Goal: Book appointment/travel/reservation

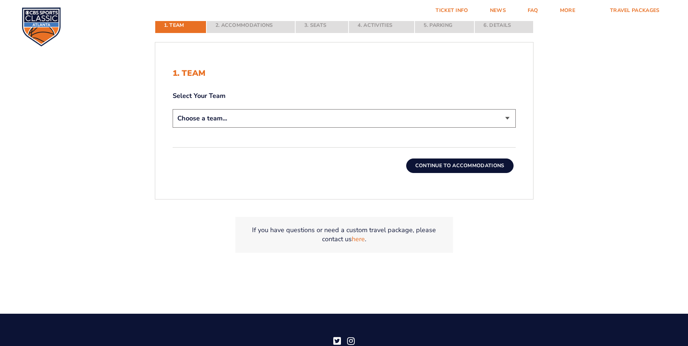
click at [263, 119] on select "Choose a team... [US_STATE] Wildcats [US_STATE] State Buckeyes [US_STATE] Tar H…" at bounding box center [344, 118] width 343 height 18
select select "12956"
click at [173, 109] on select "Choose a team... [US_STATE] Wildcats [US_STATE] State Buckeyes [US_STATE] Tar H…" at bounding box center [344, 118] width 343 height 18
click at [455, 166] on button "Continue To Accommodations" at bounding box center [459, 165] width 107 height 15
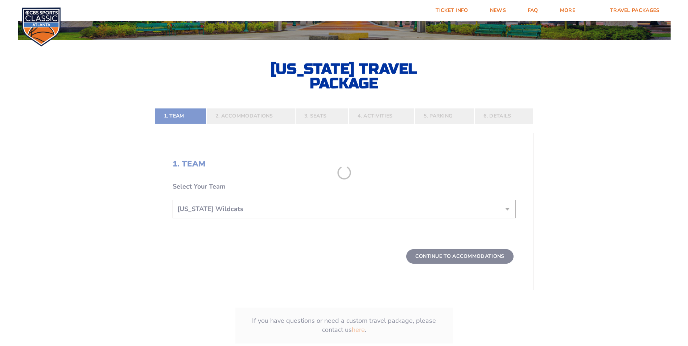
scroll to position [145, 0]
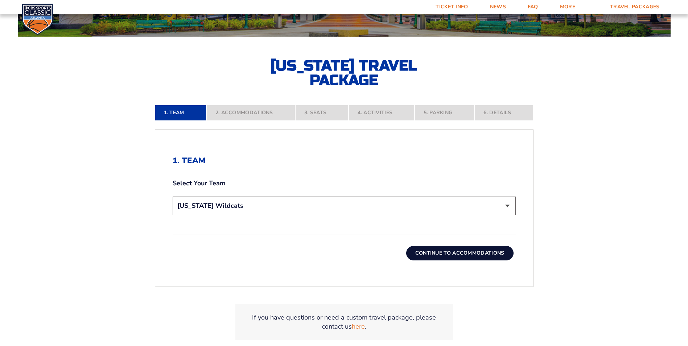
click at [460, 254] on button "Continue To Accommodations" at bounding box center [459, 253] width 107 height 15
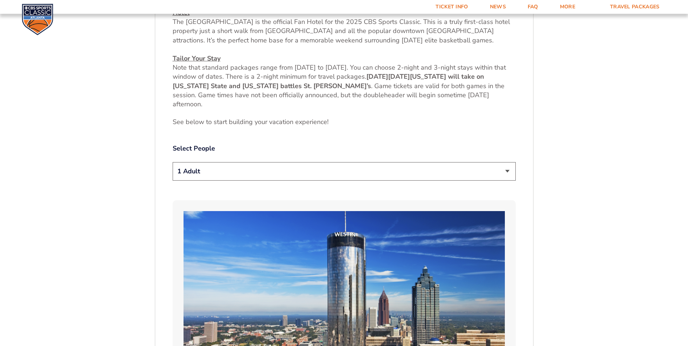
scroll to position [345, 0]
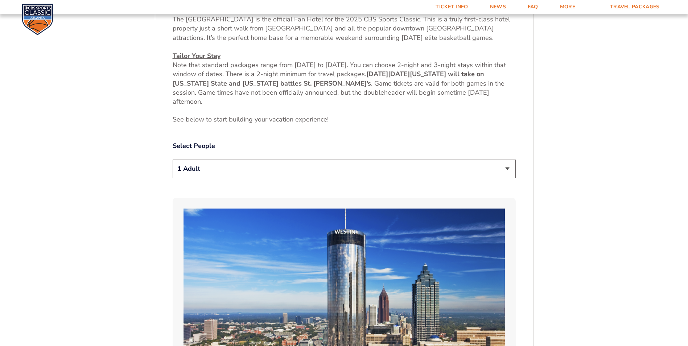
click at [268, 169] on select "1 Adult 2 Adults 3 Adults 4 Adults 2 Adults + 1 Child 2 Adults + 2 Children 2 A…" at bounding box center [344, 169] width 343 height 18
select select "2 Adults"
click at [173, 160] on select "1 Adult 2 Adults 3 Adults 4 Adults 2 Adults + 1 Child 2 Adults + 2 Children 2 A…" at bounding box center [344, 169] width 343 height 18
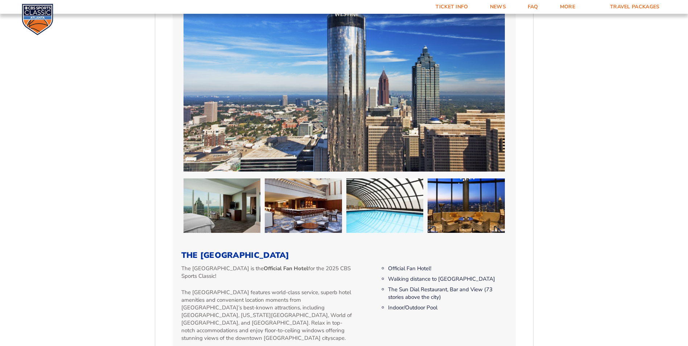
scroll to position [780, 0]
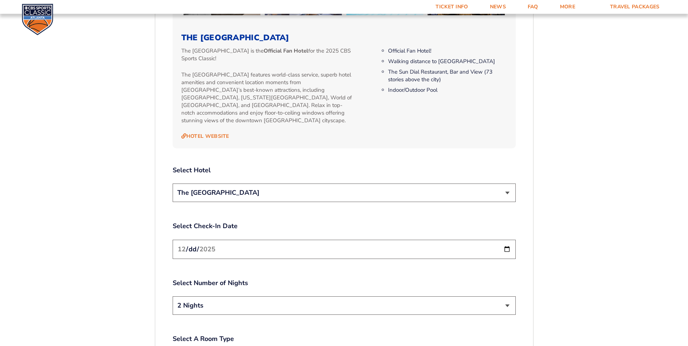
click at [281, 189] on select "The [GEOGRAPHIC_DATA]" at bounding box center [344, 192] width 343 height 18
click at [511, 240] on input "[DATE]" at bounding box center [344, 249] width 343 height 19
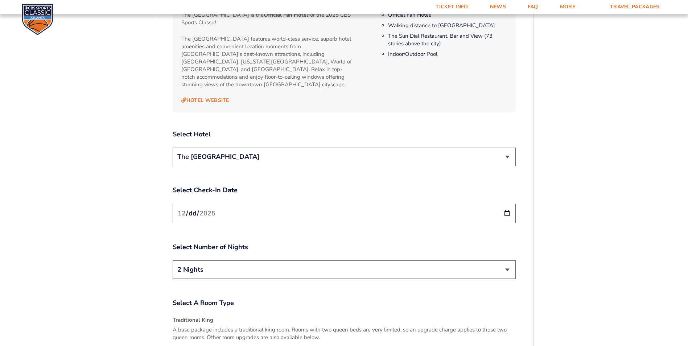
scroll to position [816, 0]
click at [504, 205] on input "[DATE]" at bounding box center [344, 212] width 343 height 19
click at [304, 242] on label "Select Number of Nights" at bounding box center [344, 246] width 343 height 9
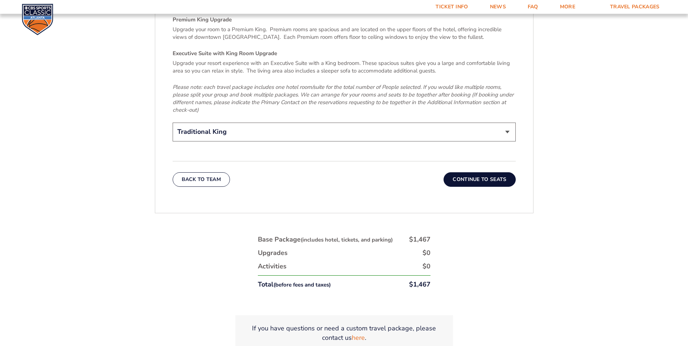
scroll to position [1179, 0]
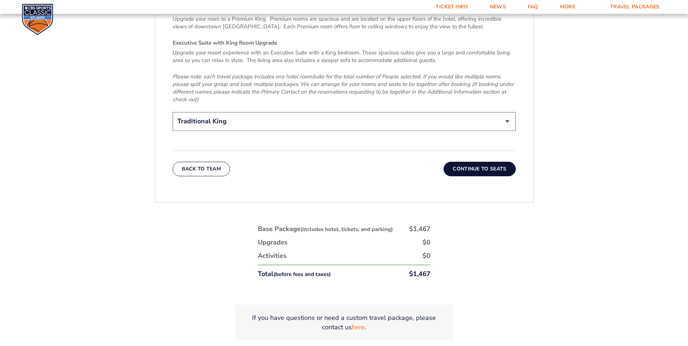
click at [474, 165] on button "Continue To Seats" at bounding box center [479, 169] width 72 height 15
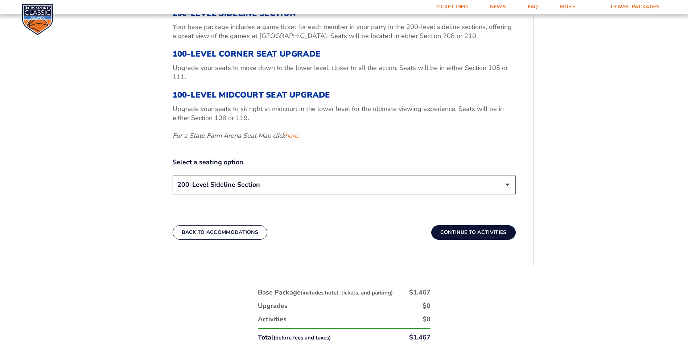
scroll to position [236, 0]
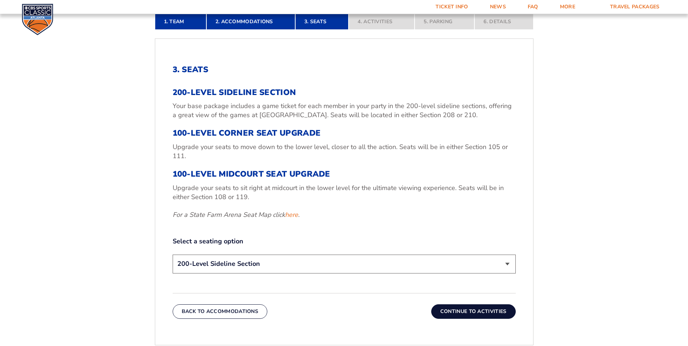
click at [243, 265] on select "200-Level Sideline Section 100-Level Corner Seat Upgrade (+$120 per person) 100…" at bounding box center [344, 264] width 343 height 18
select select "100-Level Midcourt Seat Upgrade"
click at [173, 255] on select "200-Level Sideline Section 100-Level Corner Seat Upgrade (+$120 per person) 100…" at bounding box center [344, 264] width 343 height 18
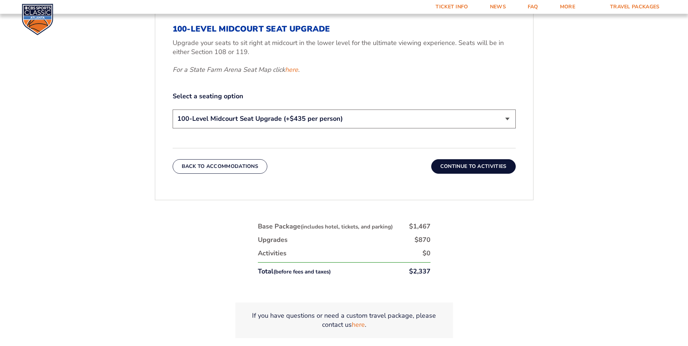
click at [457, 169] on button "Continue To Activities" at bounding box center [473, 166] width 84 height 15
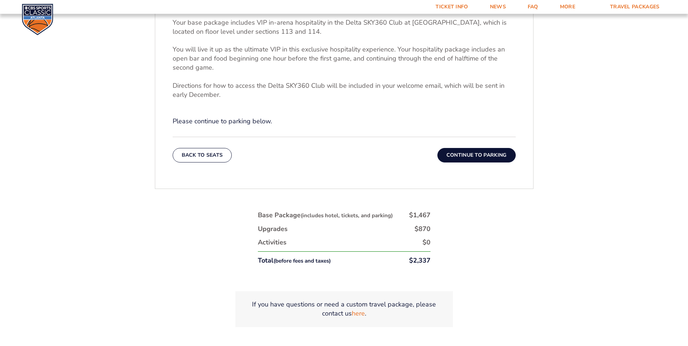
scroll to position [309, 0]
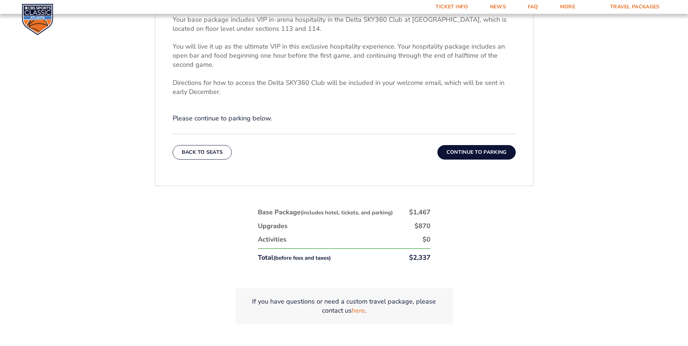
click at [467, 151] on button "Continue To Parking" at bounding box center [476, 152] width 78 height 15
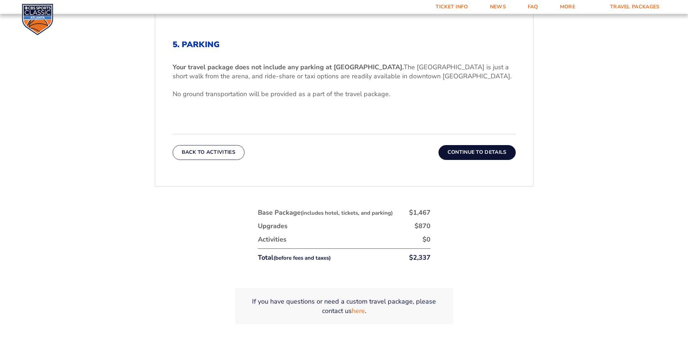
scroll to position [200, 0]
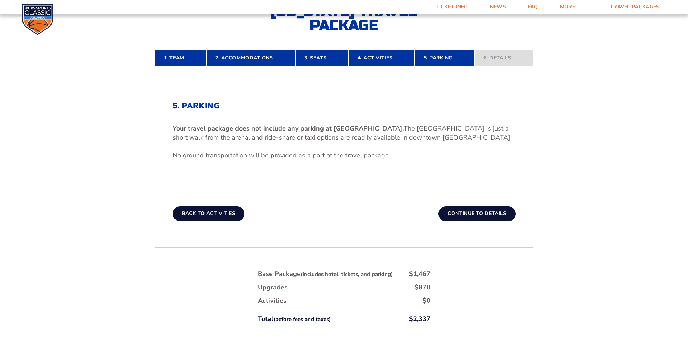
click at [210, 218] on button "Back To Activities" at bounding box center [209, 213] width 72 height 15
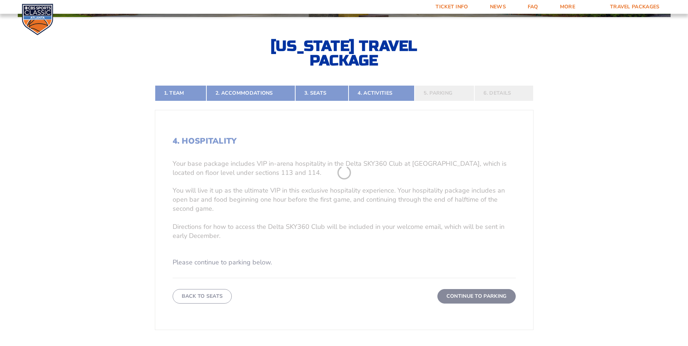
scroll to position [164, 0]
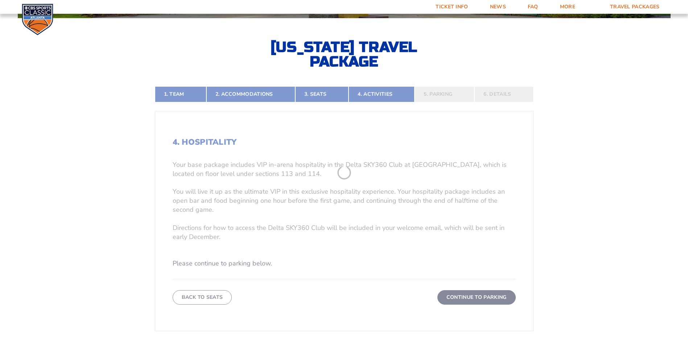
click at [244, 191] on form "[US_STATE] [US_STATE] Travel Package [US_STATE][GEOGRAPHIC_DATA] [US_STATE] Sta…" at bounding box center [344, 169] width 688 height 667
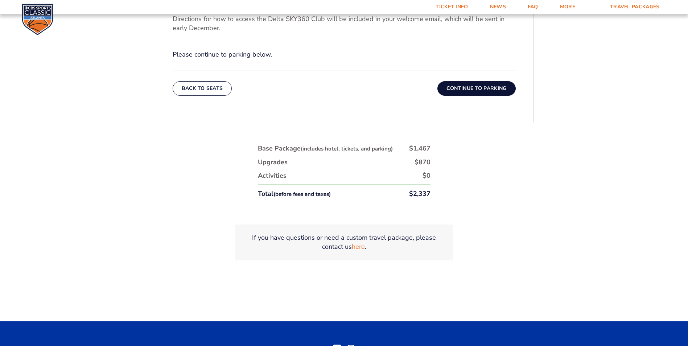
click at [449, 95] on button "Continue To Parking" at bounding box center [476, 88] width 78 height 15
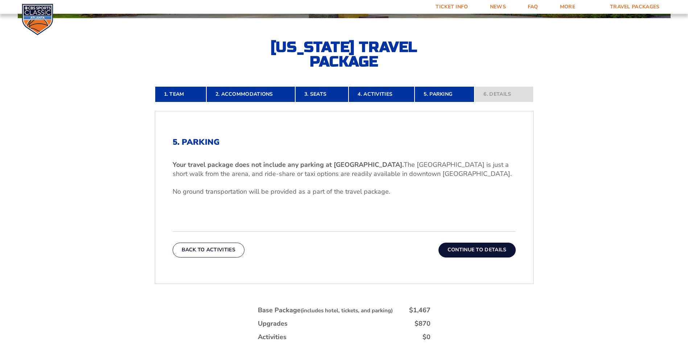
click at [452, 248] on button "Continue To Details" at bounding box center [476, 250] width 77 height 15
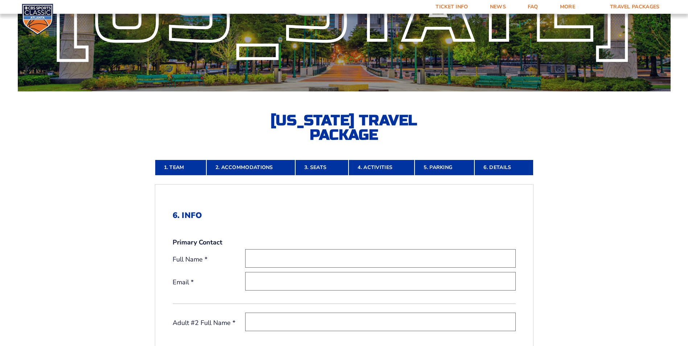
scroll to position [18, 0]
